Goal: Transaction & Acquisition: Purchase product/service

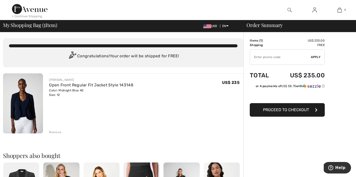
click at [295, 111] on span "Proceed to Checkout" at bounding box center [286, 109] width 46 height 5
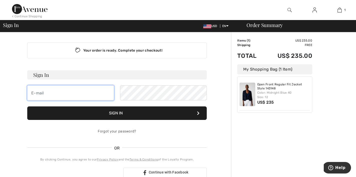
type input "[PERSON_NAME][EMAIL_ADDRESS][DOMAIN_NAME]"
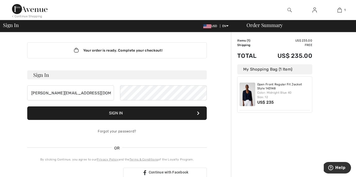
click at [164, 133] on div "Forgot your password?" at bounding box center [117, 131] width 180 height 15
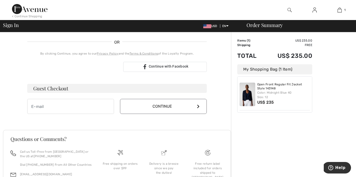
scroll to position [108, 0]
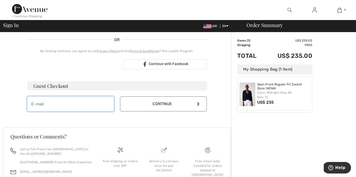
click at [58, 103] on input "email" at bounding box center [70, 103] width 87 height 15
type input "[PERSON_NAME][EMAIL_ADDRESS][DOMAIN_NAME]"
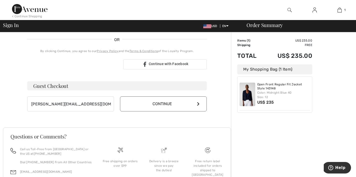
click at [200, 104] on button "Continue" at bounding box center [163, 103] width 87 height 15
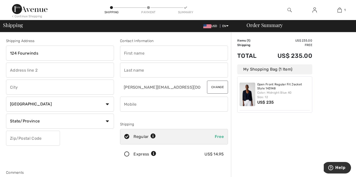
type input "124 Fourwinds"
type input "Cheryl"
type input "Richt"
type input "Manhattan"
select select "US"
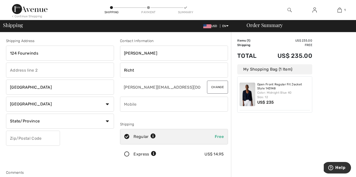
select select "KS"
type input "5154419620"
click at [255, 141] on div "Order Summary Details Items ( 1 ) US$ 235.00 Promo code US$ 0.00 Shipping Free …" at bounding box center [293, 179] width 125 height 294
select select "US"
click at [265, 145] on div "Order Summary Details Items ( 1 ) US$ 235.00 Promo code US$ 0.00 Shipping Free …" at bounding box center [293, 179] width 125 height 294
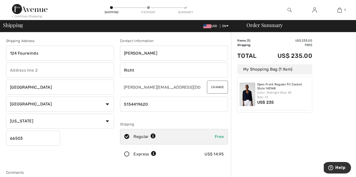
type input "66503"
click at [255, 150] on div "Order Summary Details Items ( 1 ) US$ 235.00 Promo code US$ 0.00 Shipping Free …" at bounding box center [293, 179] width 125 height 294
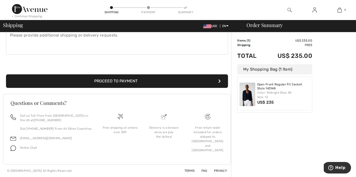
scroll to position [149, 0]
drag, startPoint x: 272, startPoint y: 151, endPoint x: 273, endPoint y: 147, distance: 3.8
click at [272, 151] on div "Order Summary Details Items ( 1 ) US$ 235.00 Promo code US$ 0.00 Shipping Free …" at bounding box center [293, 30] width 125 height 294
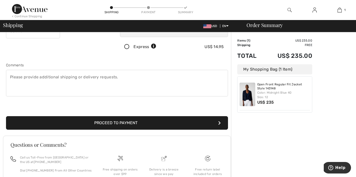
scroll to position [109, 0]
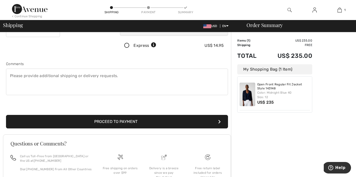
click at [165, 119] on button "Proceed to Payment" at bounding box center [117, 122] width 222 height 14
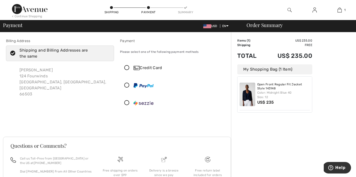
click at [126, 67] on icon at bounding box center [126, 67] width 13 height 5
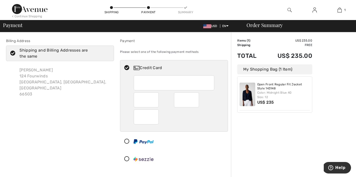
click at [226, 166] on div at bounding box center [174, 159] width 108 height 16
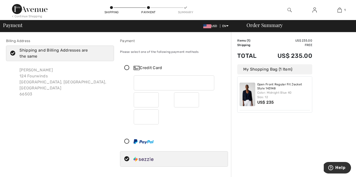
click at [200, 135] on div at bounding box center [172, 141] width 104 height 15
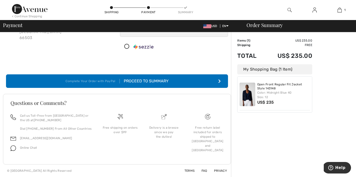
scroll to position [56, 0]
click at [187, 81] on button "Complete Your Order with PayPal Proceed to Summary" at bounding box center [117, 81] width 222 height 14
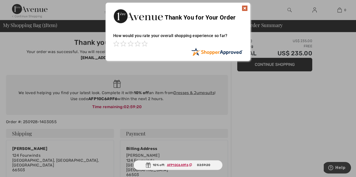
click at [245, 7] on img at bounding box center [245, 8] width 6 height 6
